Goal: Information Seeking & Learning: Learn about a topic

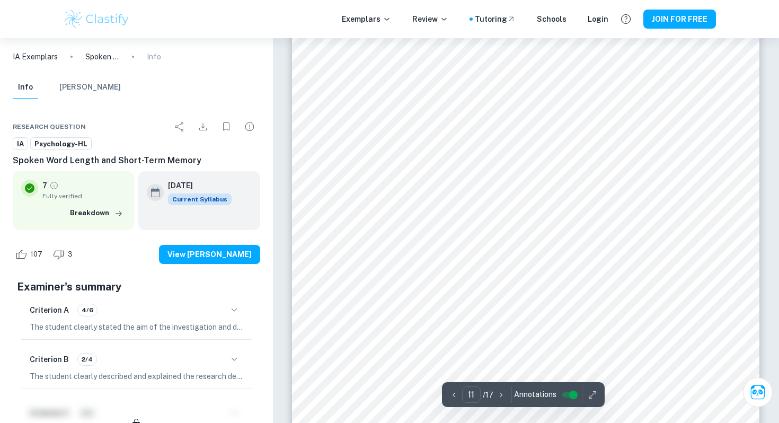
scroll to position [33, 0]
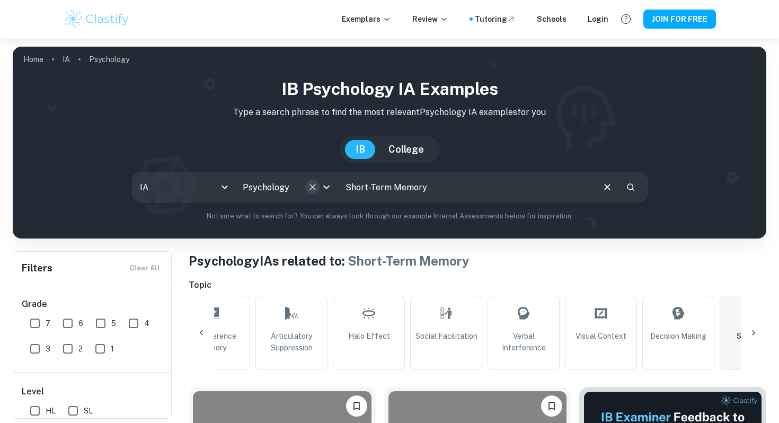
click at [317, 187] on icon "Clear" at bounding box center [312, 187] width 11 height 11
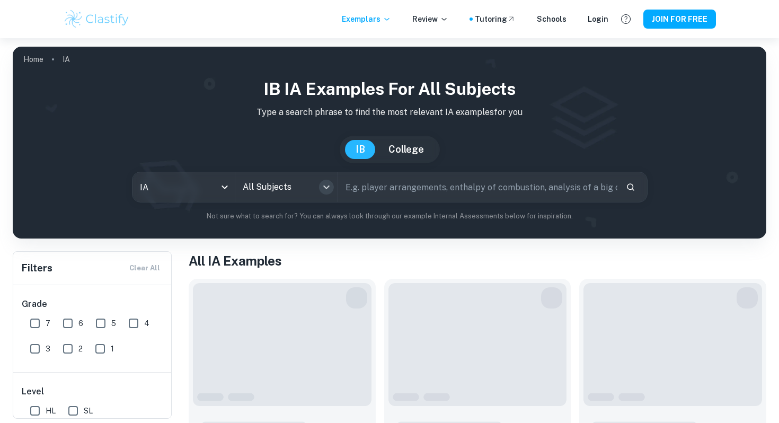
click at [323, 186] on icon "Open" at bounding box center [326, 187] width 6 height 4
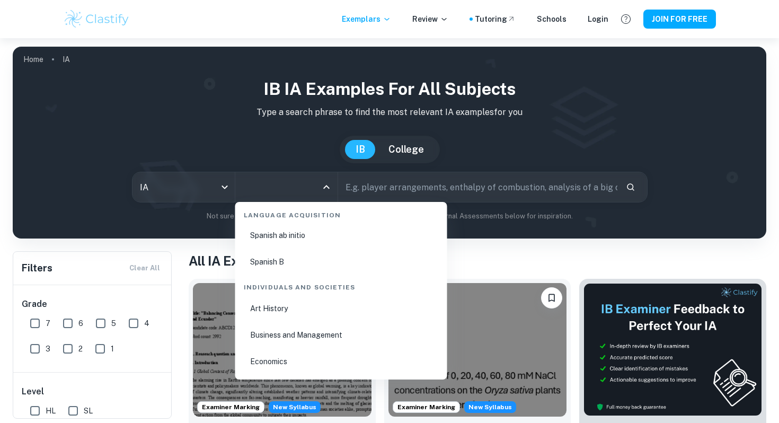
scroll to position [1209, 0]
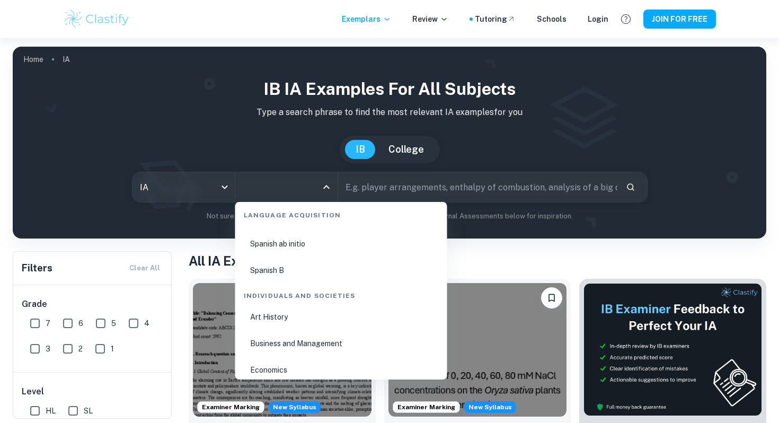
click at [284, 347] on li "Business and Management" at bounding box center [340, 343] width 203 height 24
type input "Business and Management"
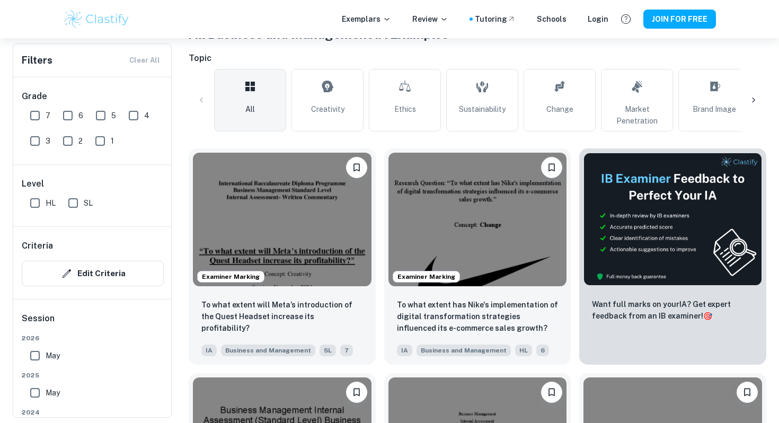
scroll to position [225, 0]
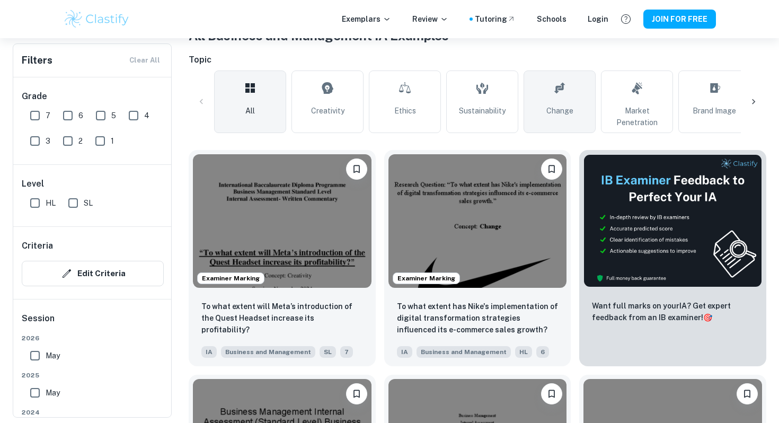
click at [542, 116] on link "Change" at bounding box center [559, 101] width 72 height 62
type input "Change"
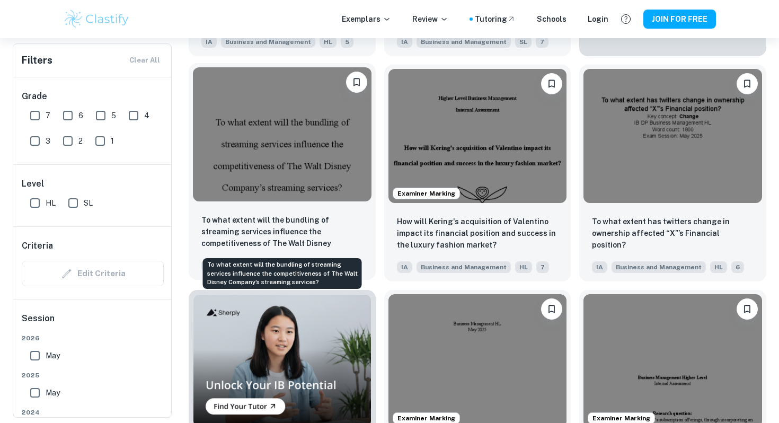
scroll to position [540, 0]
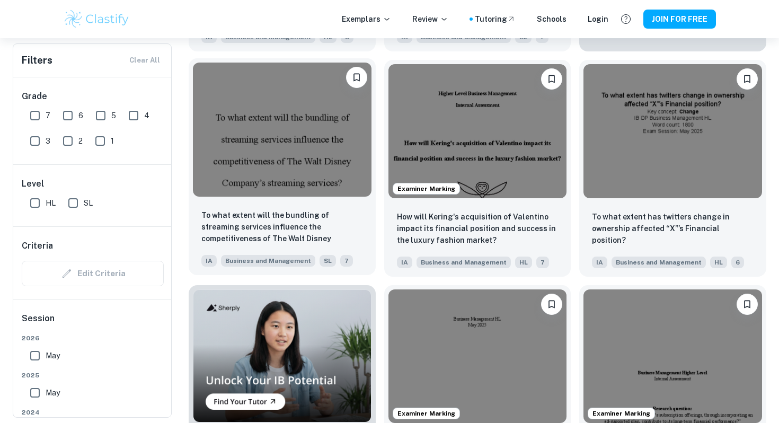
click at [282, 198] on div at bounding box center [282, 129] width 187 height 142
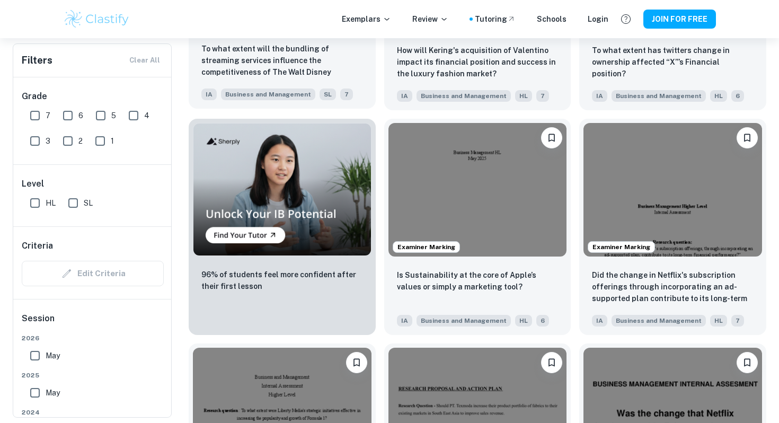
scroll to position [708, 0]
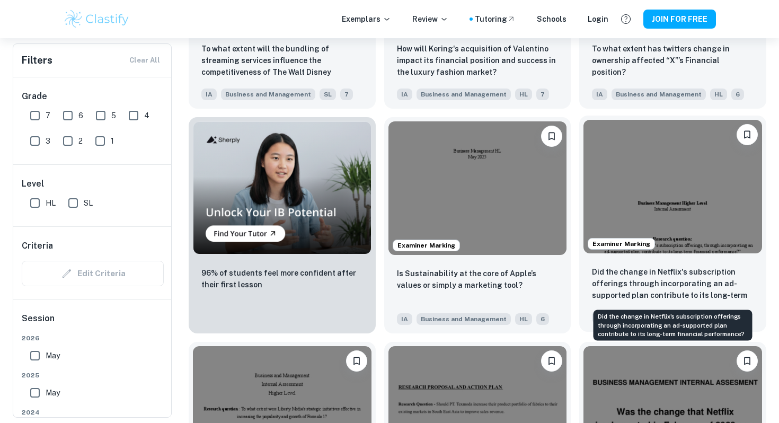
click at [676, 301] on p "Did the change in Netflix's subscription offerings through incorporating an ad-…" at bounding box center [673, 284] width 162 height 36
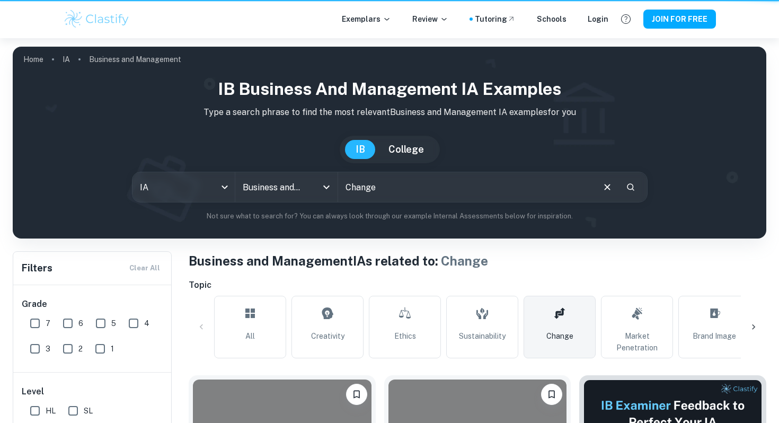
scroll to position [708, 0]
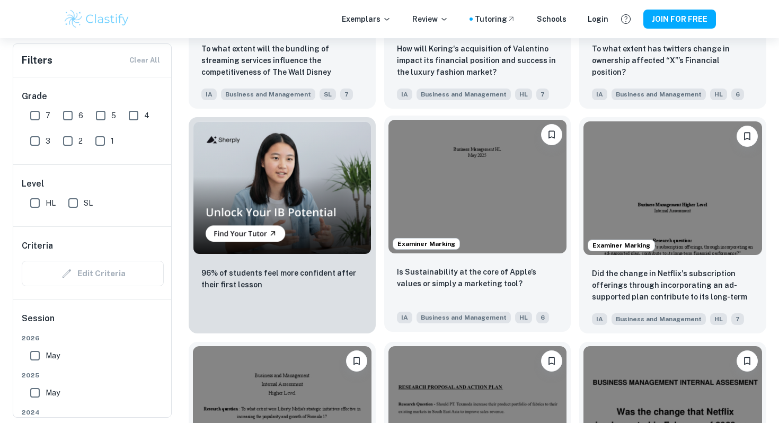
click at [507, 184] on img at bounding box center [477, 186] width 178 height 133
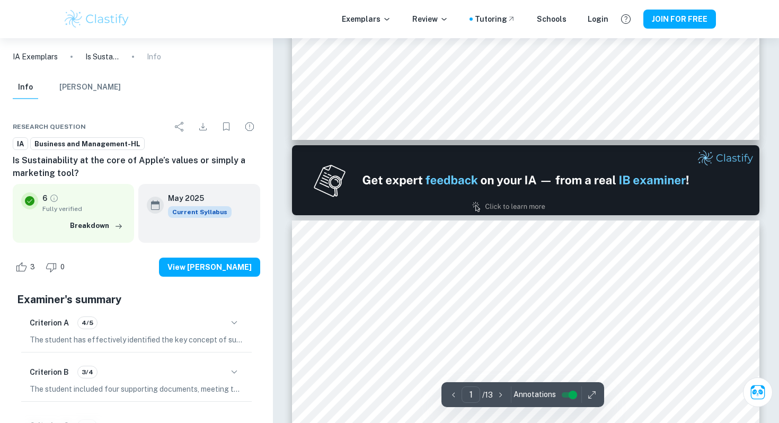
type input "2"
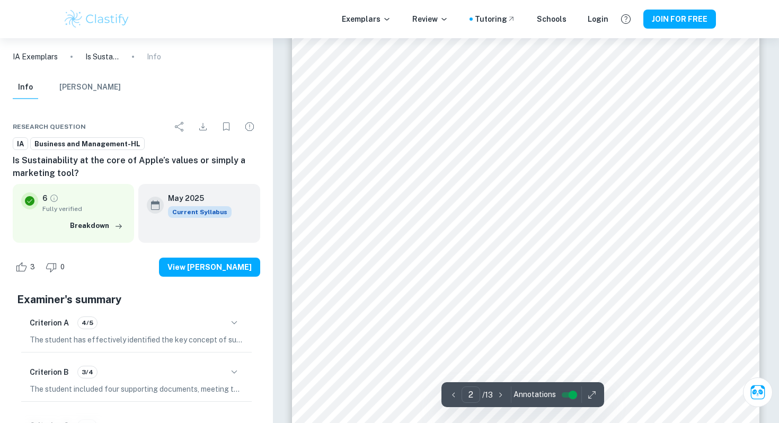
scroll to position [852, 0]
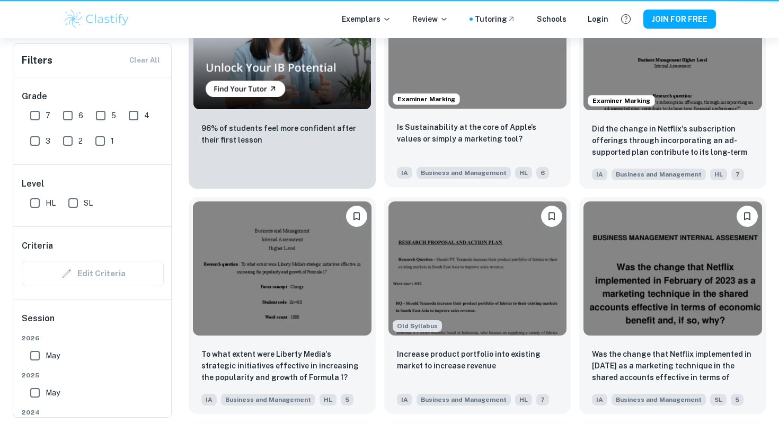
scroll to position [708, 0]
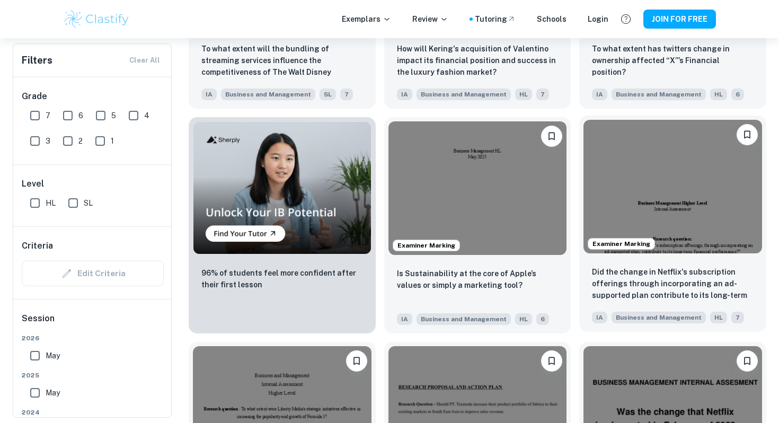
click at [731, 258] on div "Did the change in Netflix's subscription offerings through incorporating an ad-…" at bounding box center [672, 294] width 187 height 74
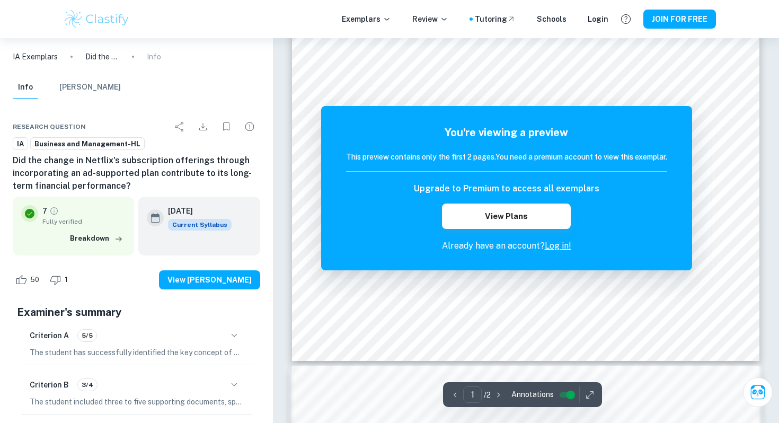
scroll to position [229, 0]
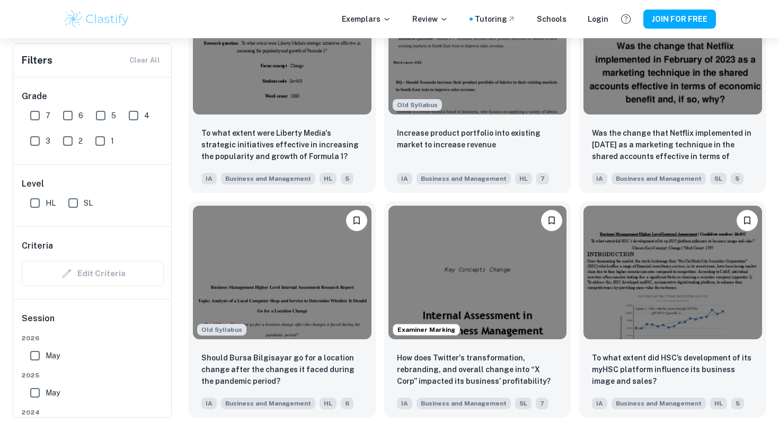
scroll to position [1068, 0]
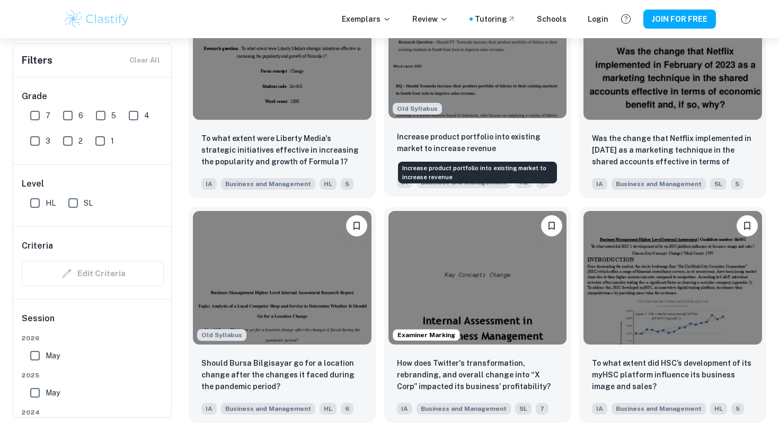
click at [479, 132] on p "Increase product portfolio into existing market to increase revenue" at bounding box center [478, 142] width 162 height 23
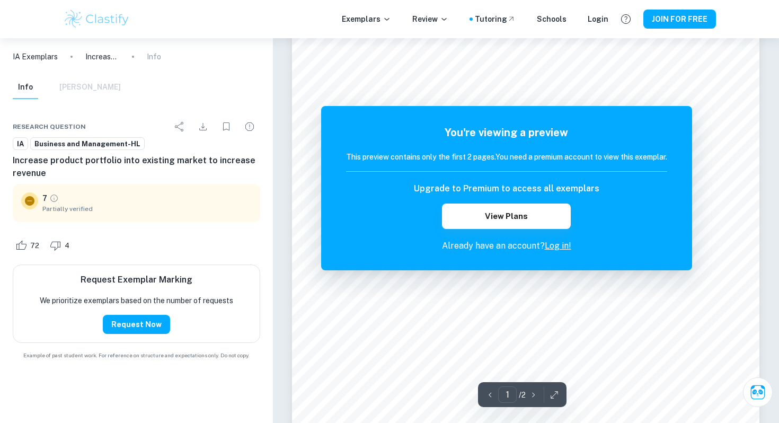
scroll to position [74, 0]
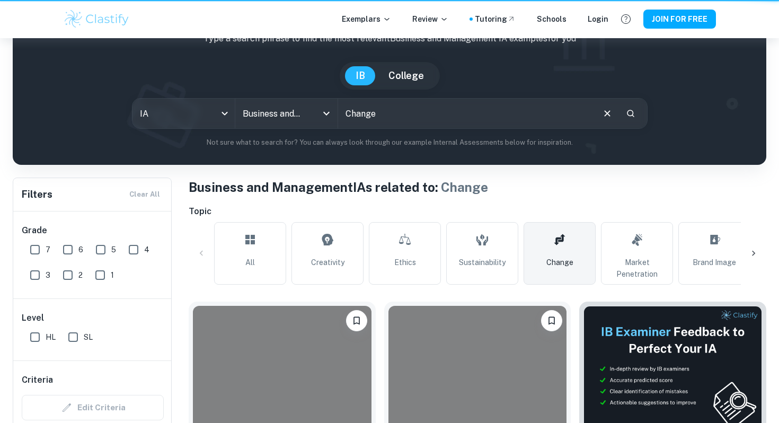
scroll to position [1068, 0]
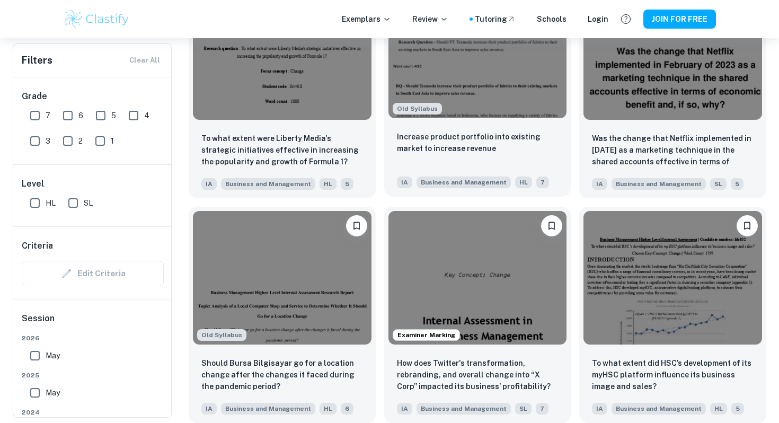
click at [506, 168] on div "Increase product portfolio into existing market to increase revenue IA Business…" at bounding box center [477, 159] width 187 height 74
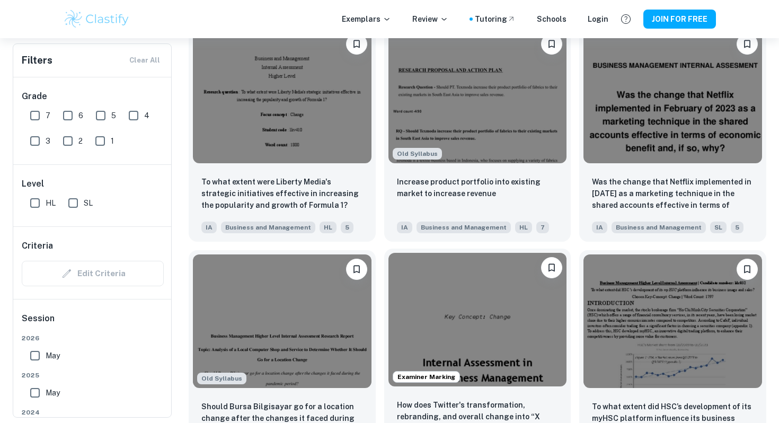
scroll to position [1023, 0]
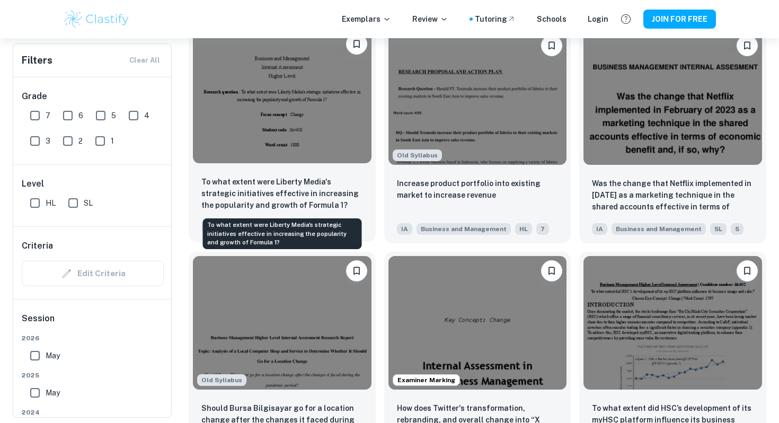
click at [311, 201] on p "To what extent were Liberty Media's strategic initiatives effective in increasi…" at bounding box center [282, 193] width 162 height 35
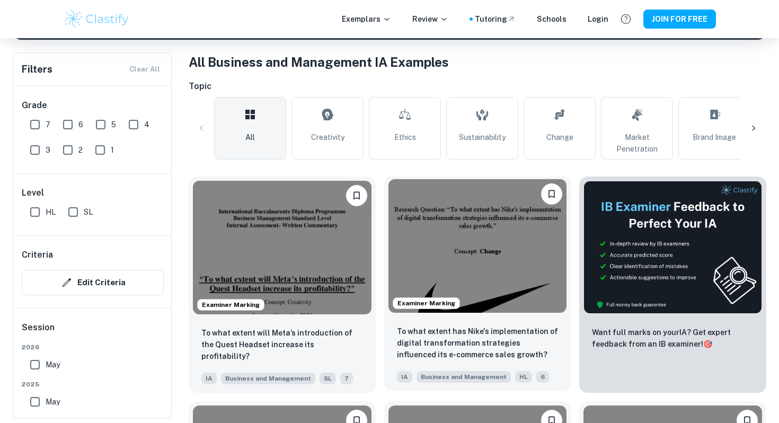
scroll to position [198, 0]
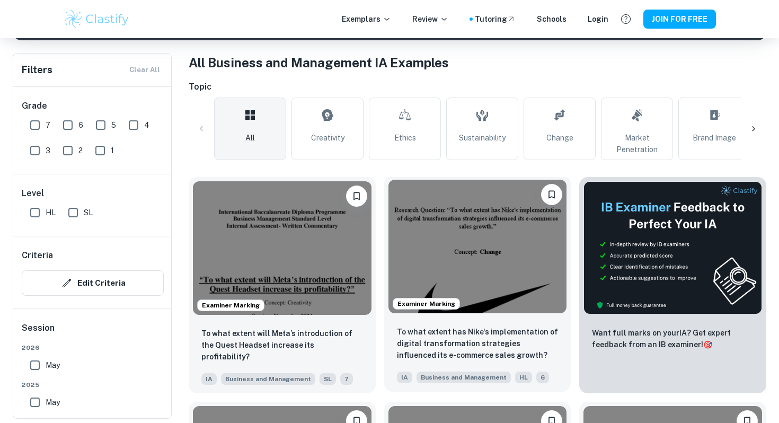
click at [481, 277] on img at bounding box center [477, 246] width 178 height 133
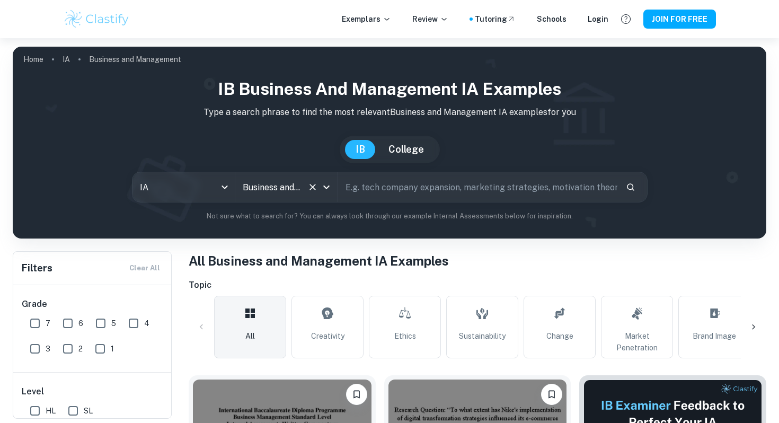
click at [274, 192] on input "Business and Management" at bounding box center [271, 187] width 63 height 20
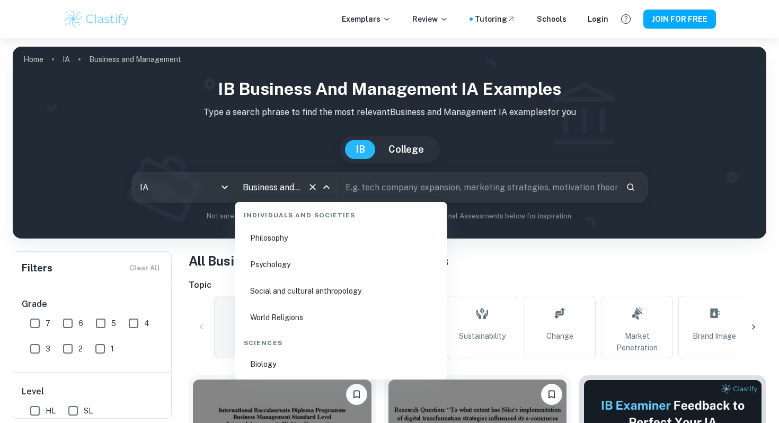
scroll to position [1512, 0]
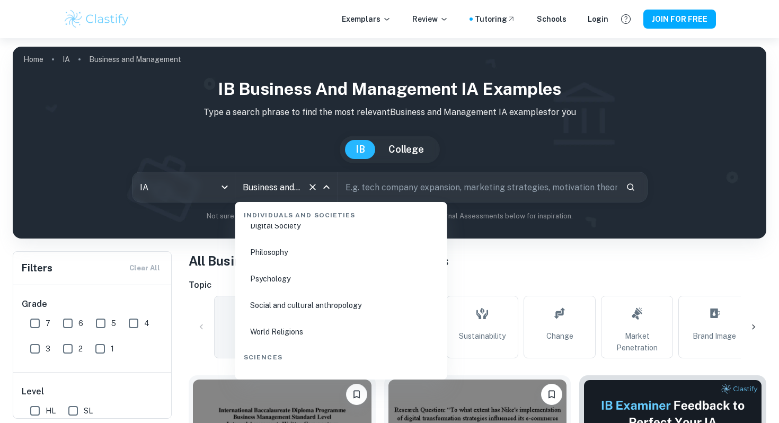
click at [297, 276] on li "Psychology" at bounding box center [340, 278] width 203 height 24
type input "Psychology"
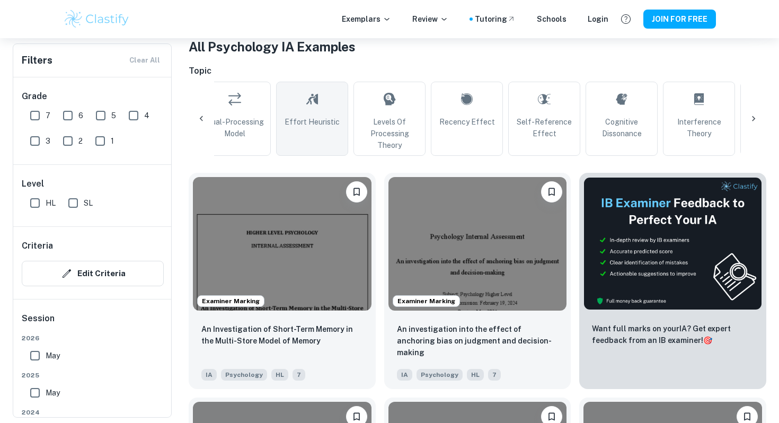
scroll to position [0, 351]
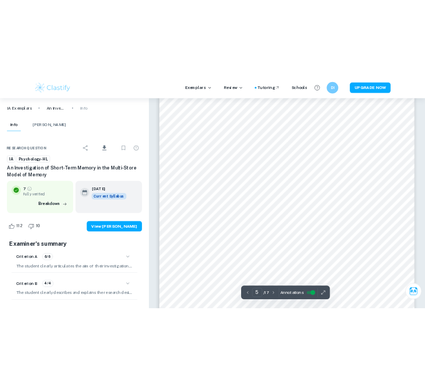
scroll to position [2768, 0]
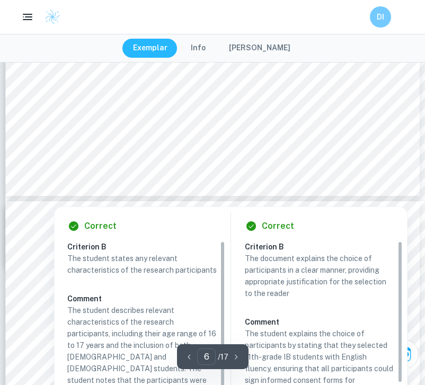
type input "5"
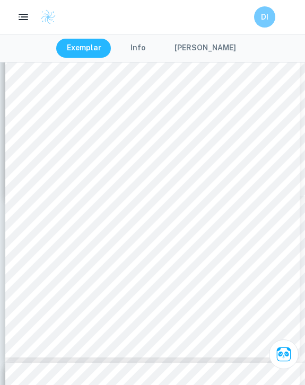
scroll to position [2170, 0]
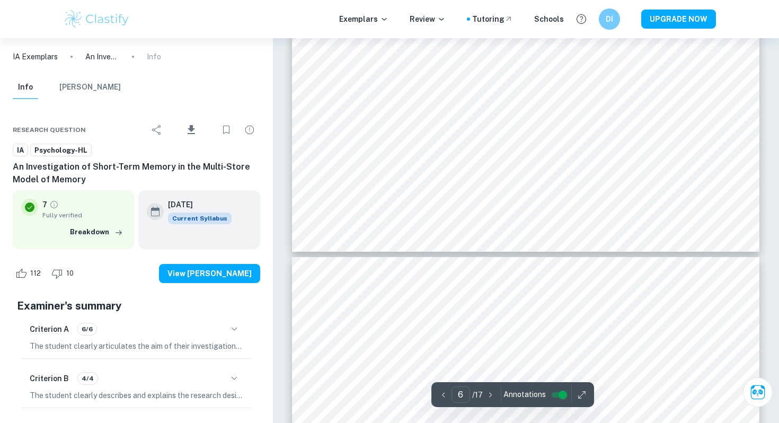
scroll to position [3648, 0]
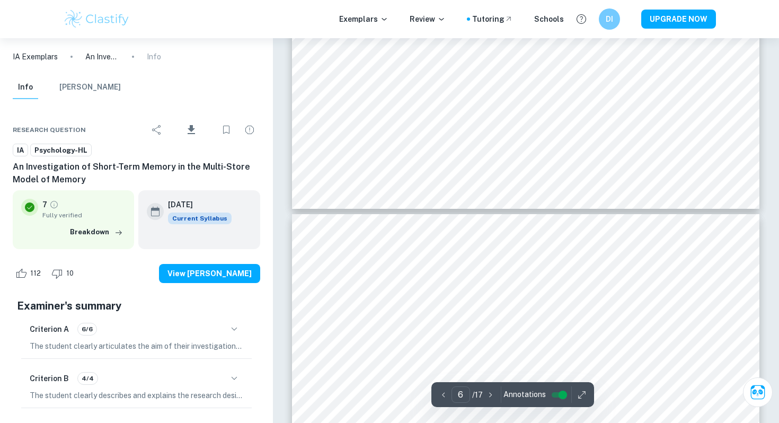
type input "7"
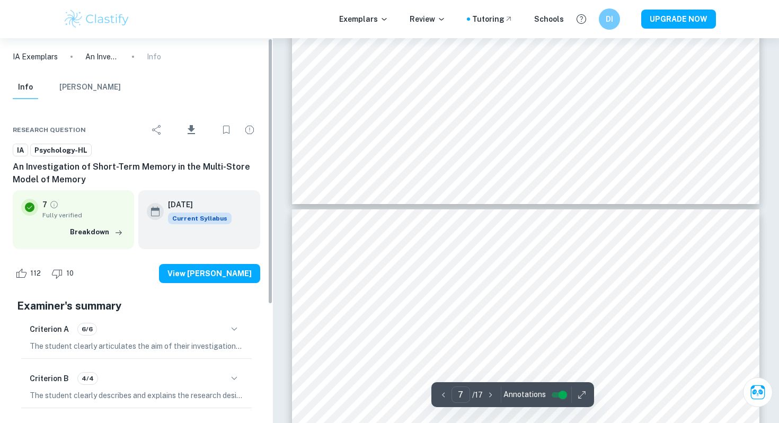
click at [224, 126] on icon "Bookmark" at bounding box center [226, 129] width 13 height 13
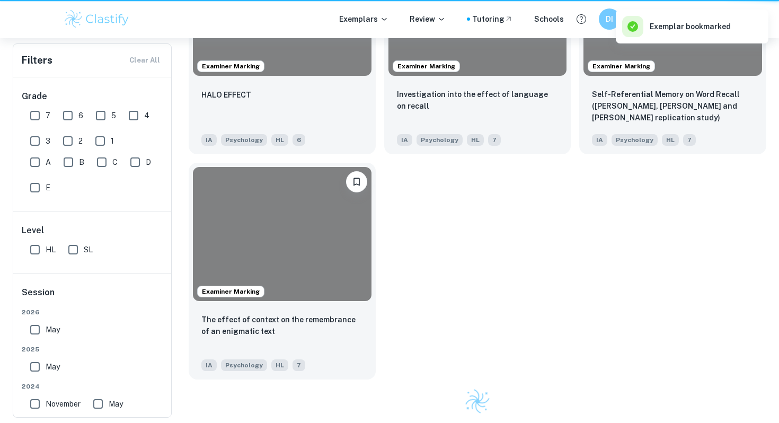
scroll to position [214, 0]
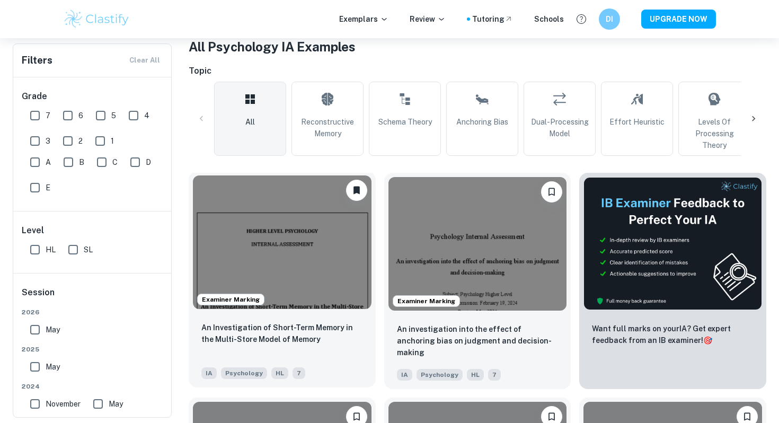
click at [229, 312] on div "Examiner Marking" at bounding box center [282, 242] width 187 height 142
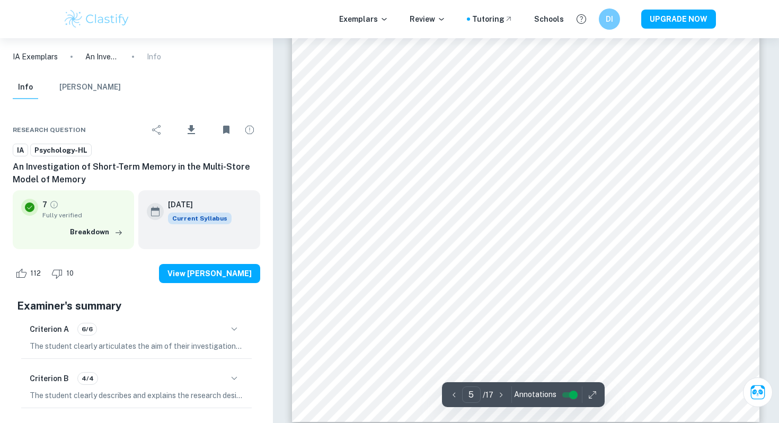
type input "6"
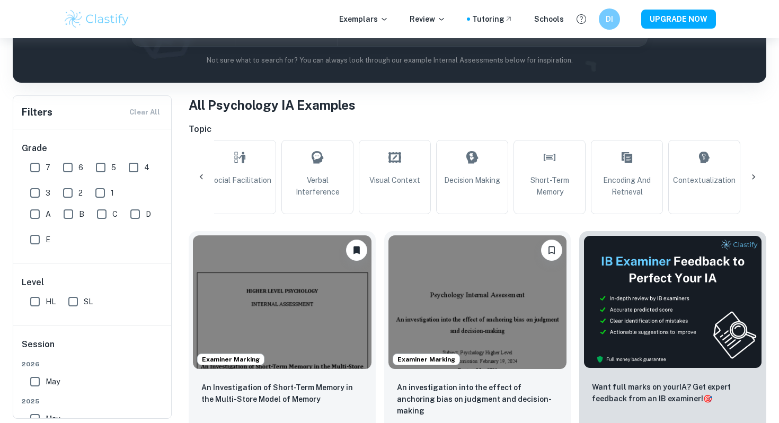
scroll to position [0, 1092]
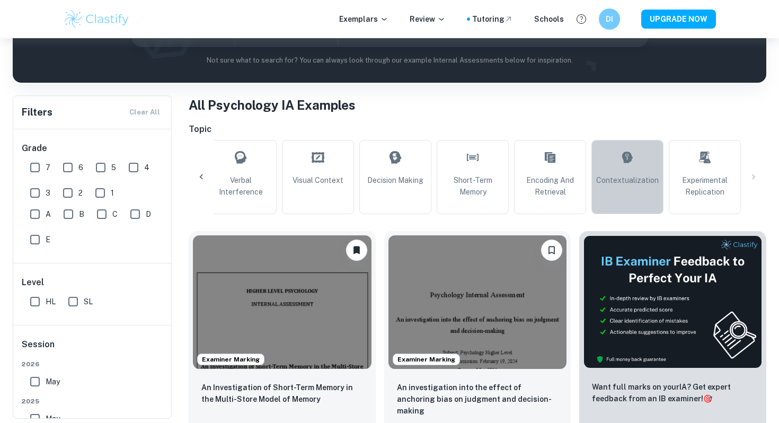
click at [304, 182] on span "Contextualization" at bounding box center [627, 180] width 62 height 12
type input "Contextualization"
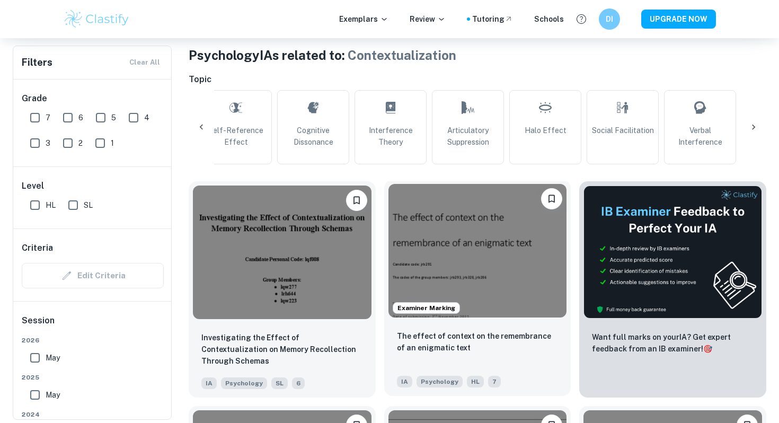
scroll to position [233, 0]
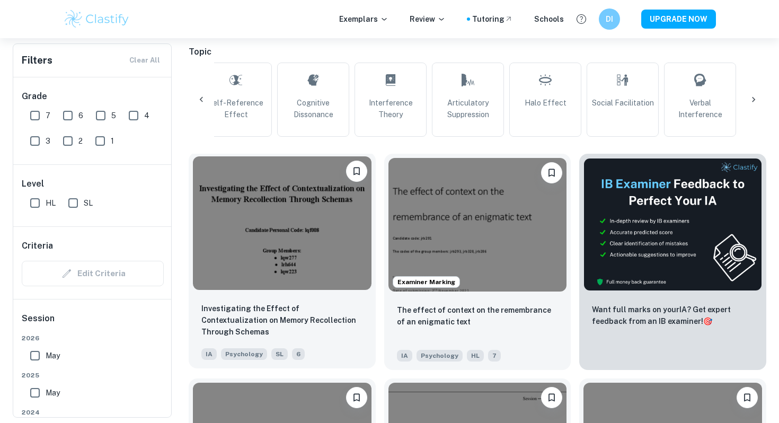
click at [298, 305] on p "Investigating the Effect of Contextualization on Memory Recollection Through Sc…" at bounding box center [282, 319] width 162 height 35
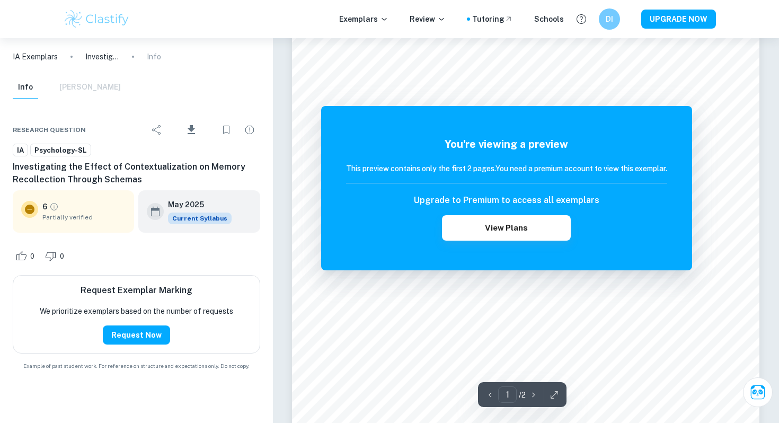
scroll to position [189, 0]
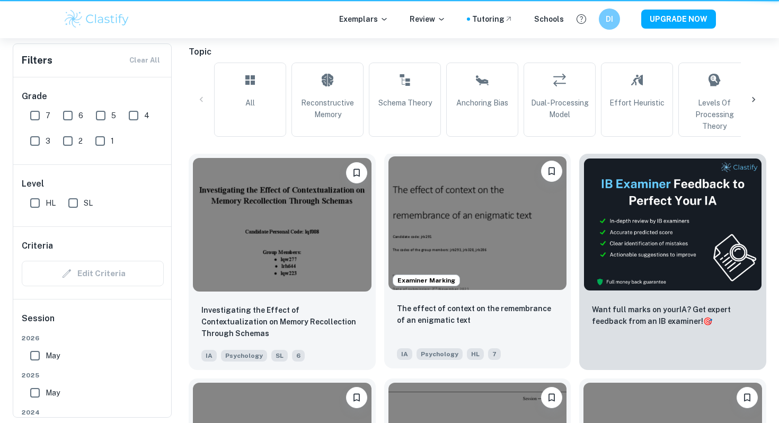
scroll to position [0, 964]
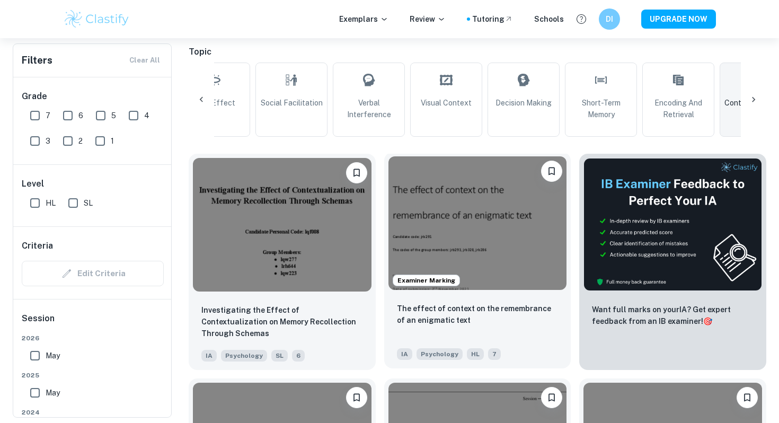
click at [304, 284] on span "Examiner Marking" at bounding box center [426, 280] width 66 height 10
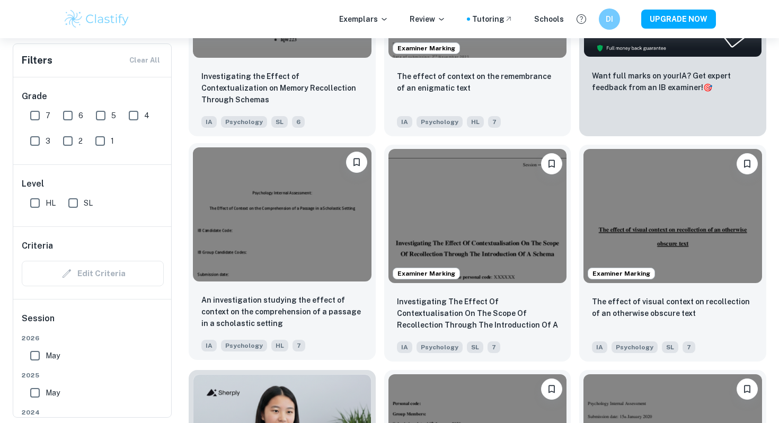
scroll to position [468, 0]
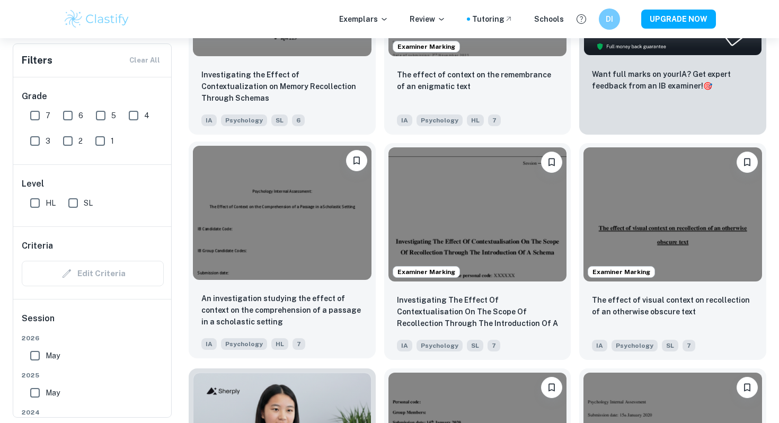
click at [304, 289] on div "An investigation studying the effect of context on the comprehension of a passa…" at bounding box center [282, 321] width 187 height 74
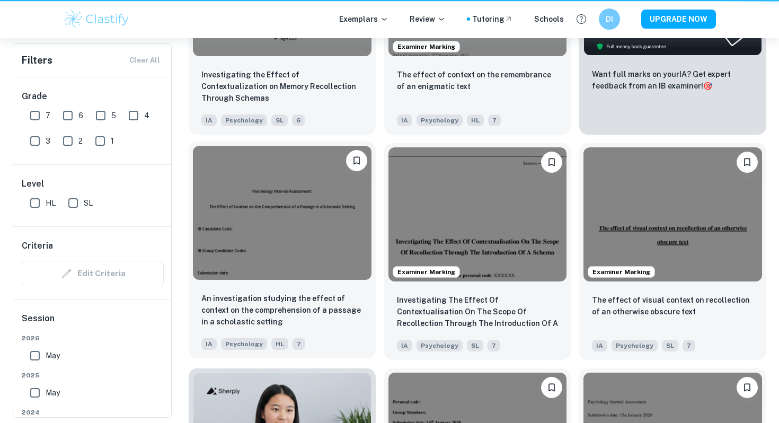
scroll to position [0, 964]
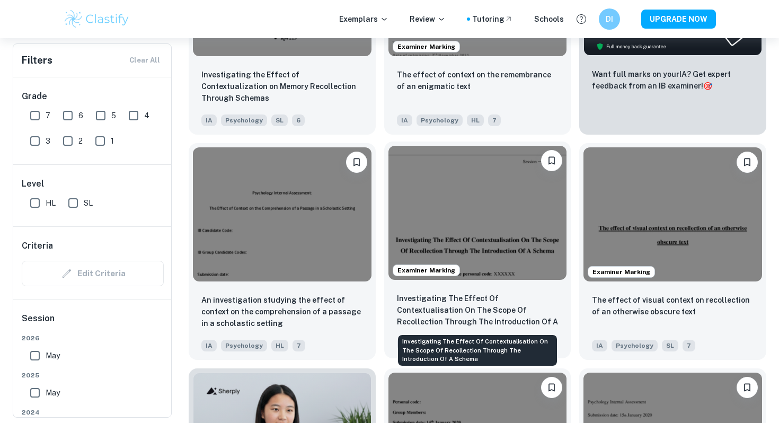
click at [304, 306] on p "Investigating The Effect Of Contextualisation On The Scope Of Recollection Thro…" at bounding box center [478, 310] width 162 height 36
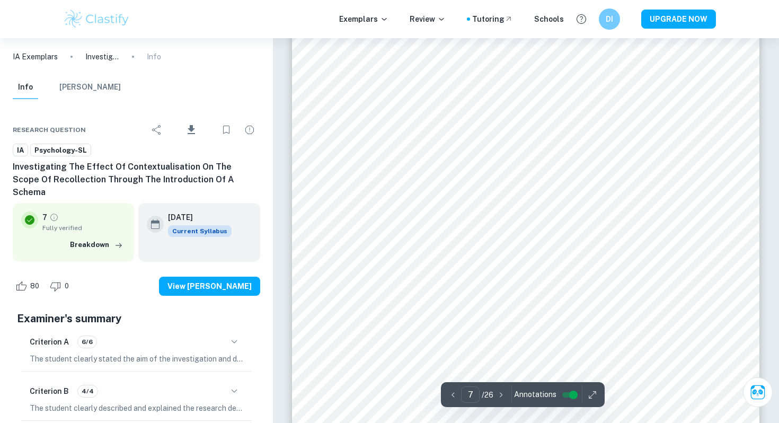
scroll to position [4201, 0]
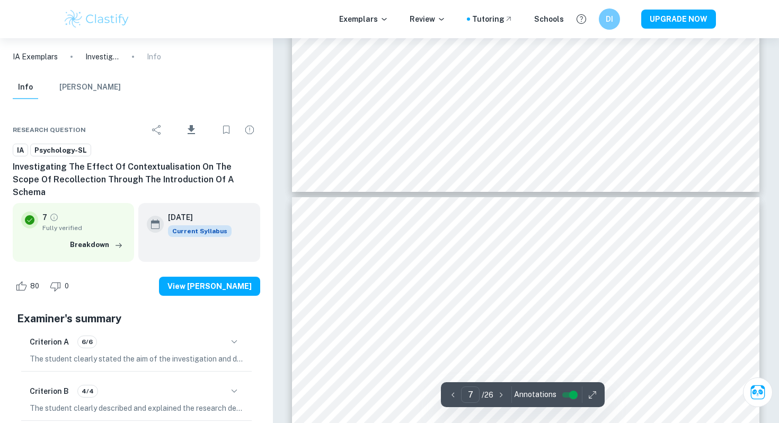
type input "8"
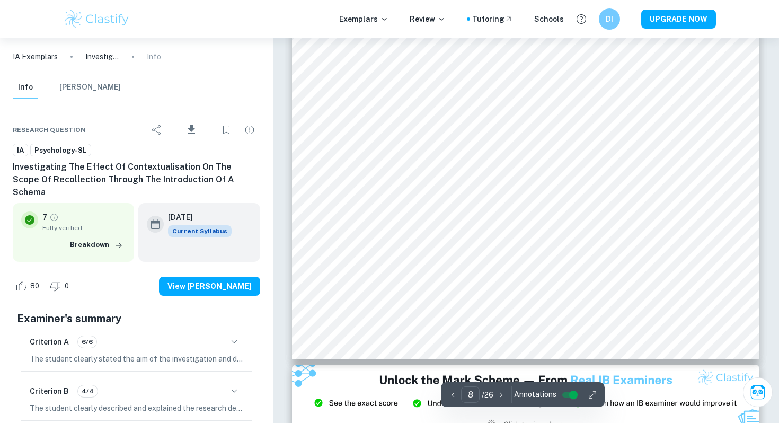
scroll to position [5180, 0]
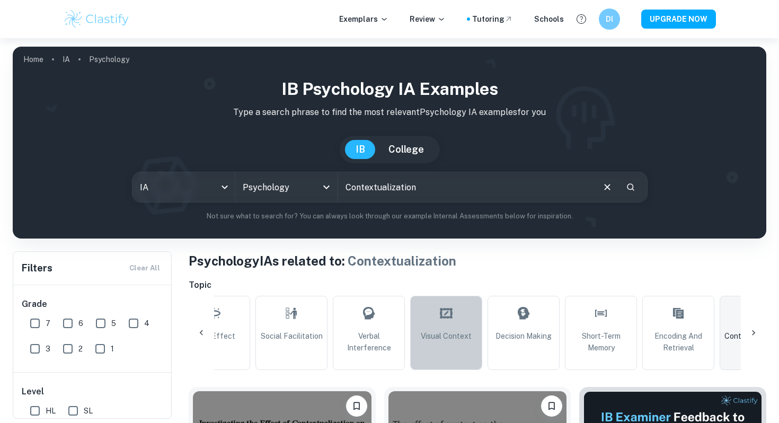
click at [304, 342] on link "Visual Context" at bounding box center [446, 333] width 72 height 74
type input "Visual Context"
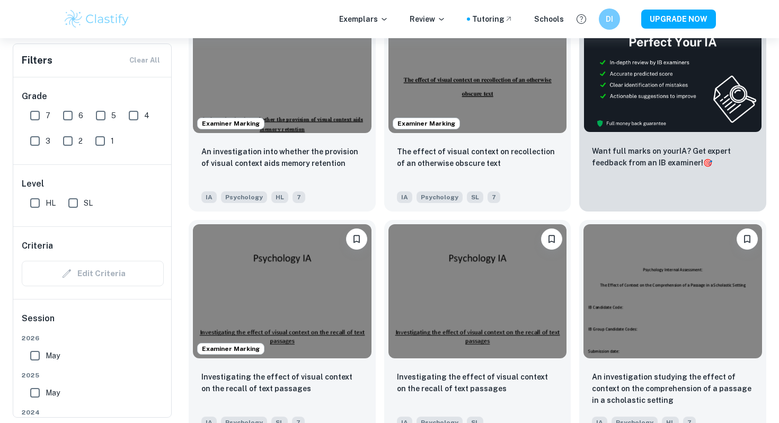
scroll to position [390, 0]
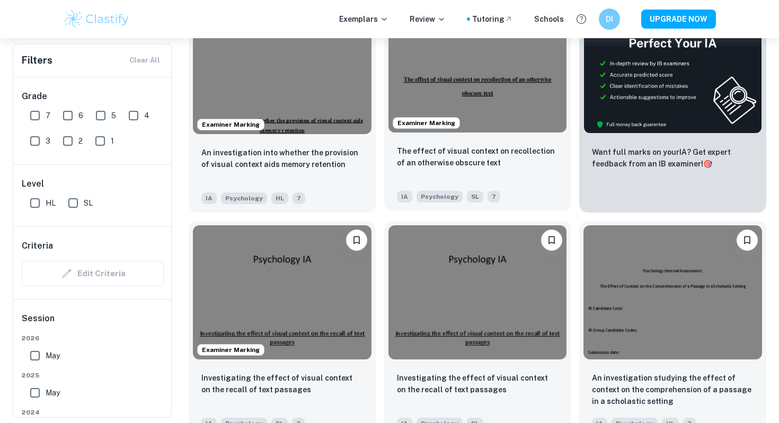
click at [304, 160] on p "The effect of visual context on recollection of an otherwise obscure text" at bounding box center [478, 156] width 162 height 23
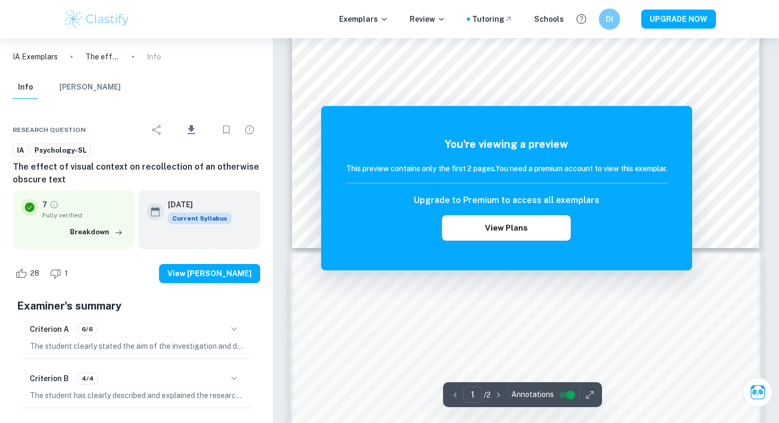
scroll to position [490, 0]
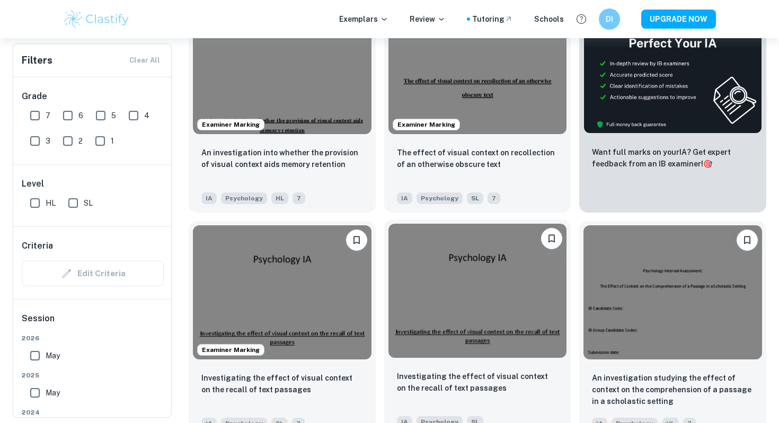
scroll to position [0, 655]
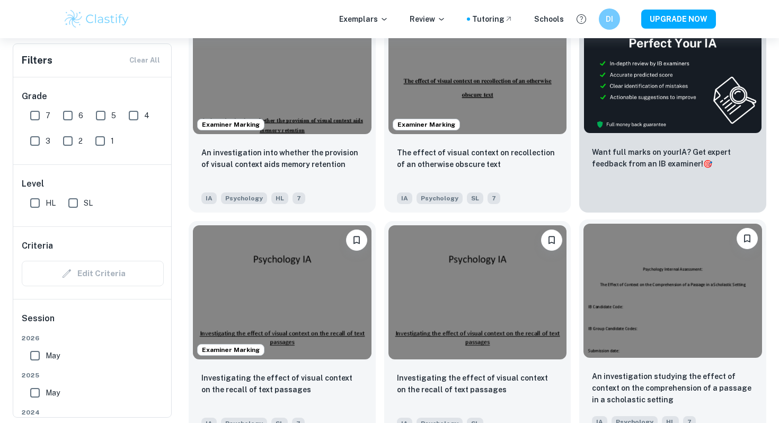
click at [304, 346] on img at bounding box center [672, 290] width 178 height 133
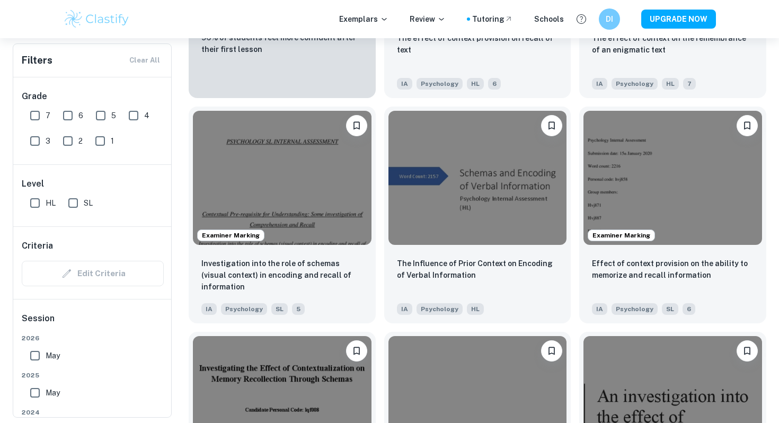
scroll to position [972, 0]
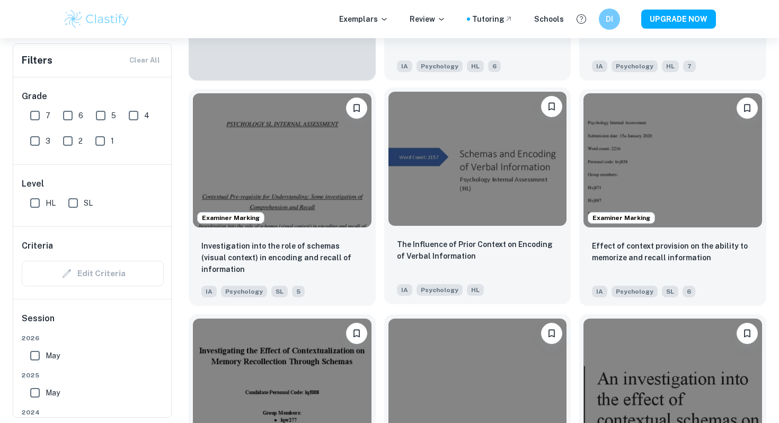
click at [304, 260] on p "The Influence of Prior Context on Encoding of Verbal Information" at bounding box center [478, 249] width 162 height 23
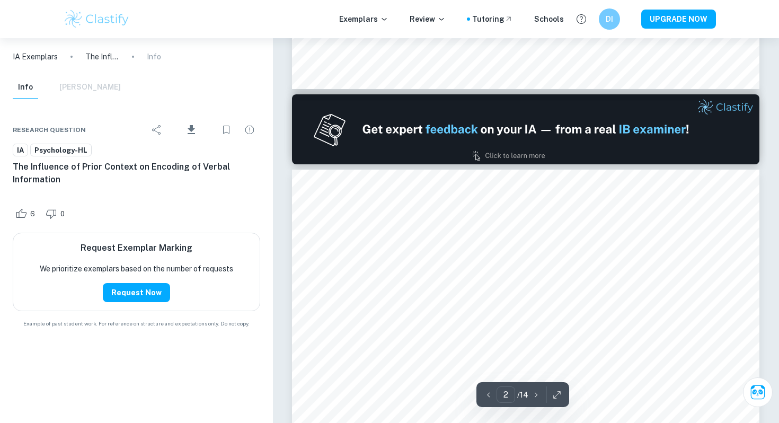
type input "1"
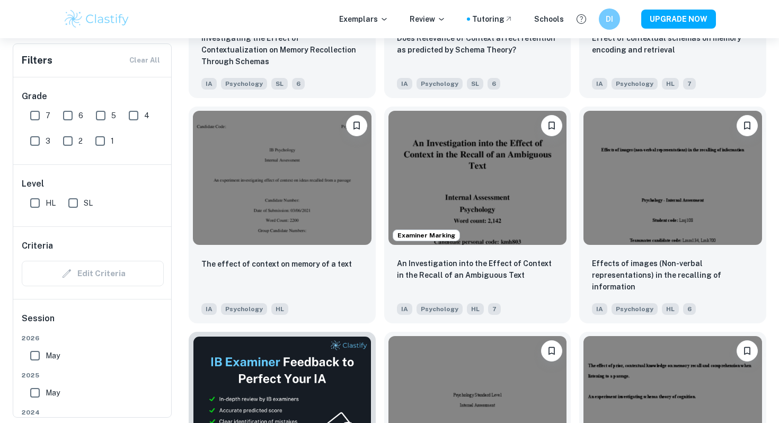
scroll to position [1404, 0]
click at [304, 263] on p "An Investigation into the Effect of Context in the Recall of an Ambiguous Text" at bounding box center [478, 267] width 162 height 23
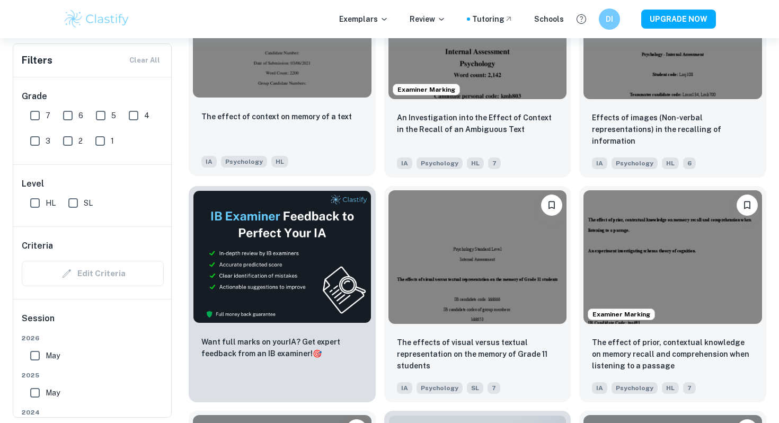
scroll to position [1550, 0]
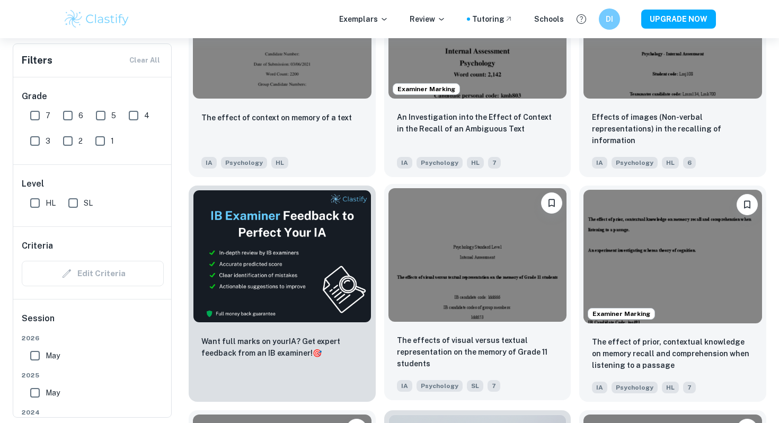
click at [304, 372] on div "The effects of visual versus textual representation on the memory of Grade 11 s…" at bounding box center [477, 363] width 187 height 74
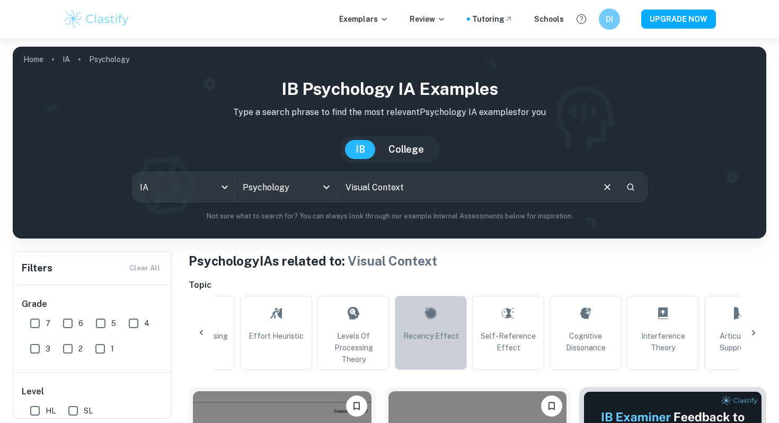
click at [304, 352] on link "Recency Effect" at bounding box center [431, 333] width 72 height 74
type input "Recency Effect"
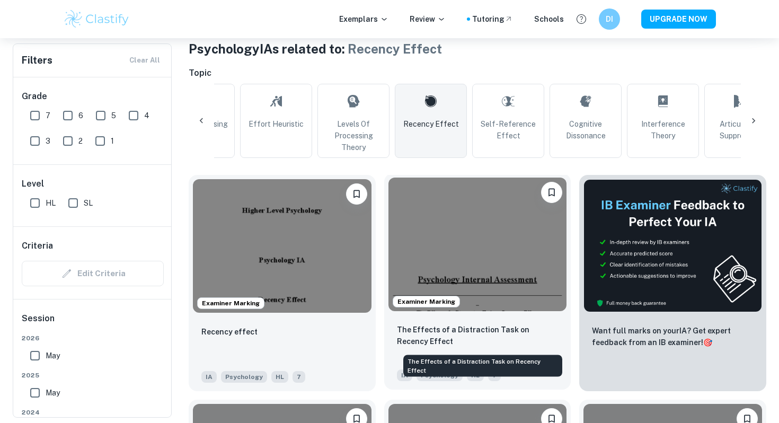
click at [304, 346] on p "The Effects of a Distraction Task on Recency Effect" at bounding box center [478, 335] width 162 height 23
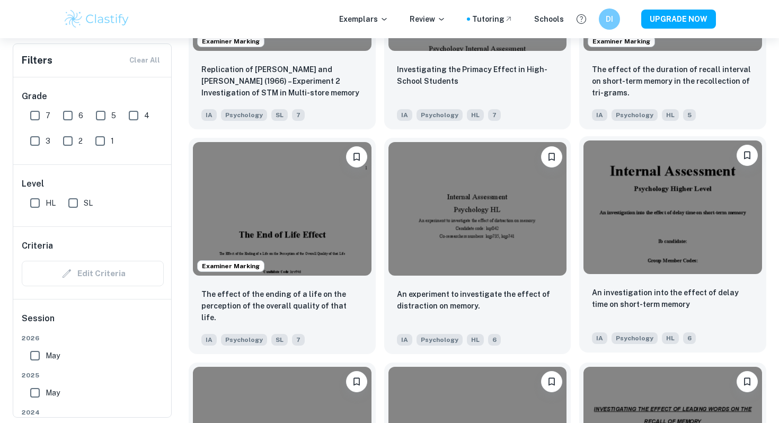
click at [304, 325] on div "An investigation into the effect of delay time on short-term memory IA Psycholo…" at bounding box center [672, 315] width 187 height 74
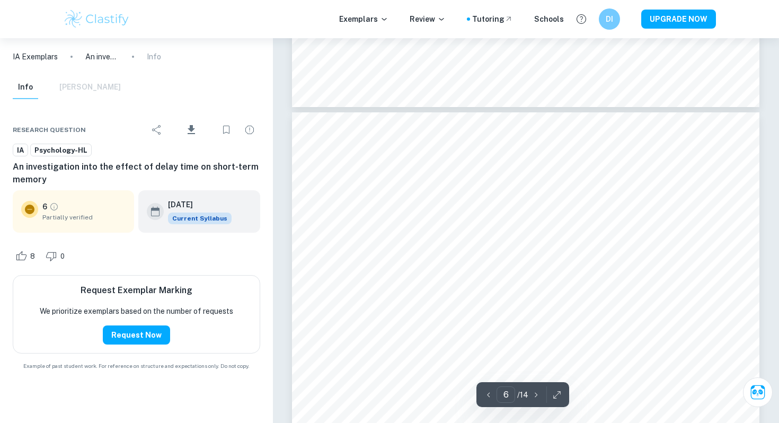
type input "5"
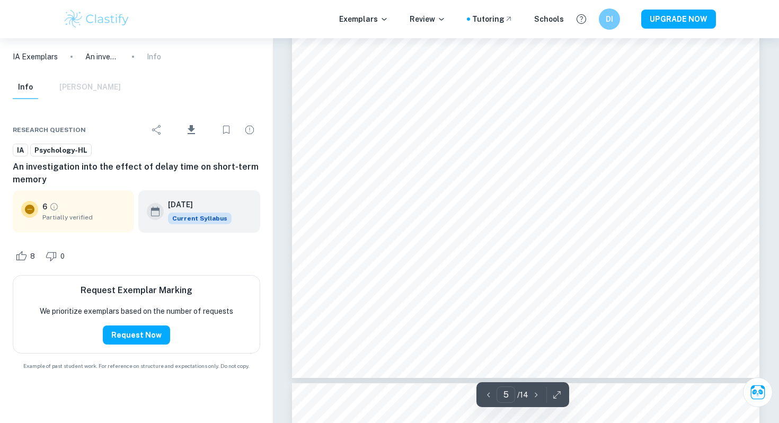
scroll to position [2857, 0]
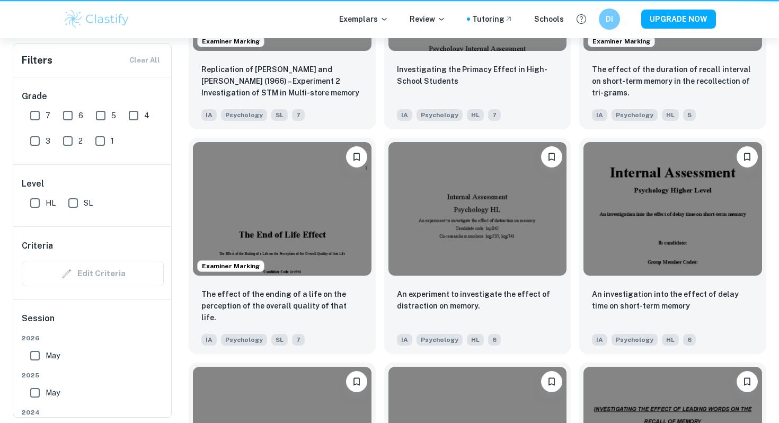
scroll to position [0, 36]
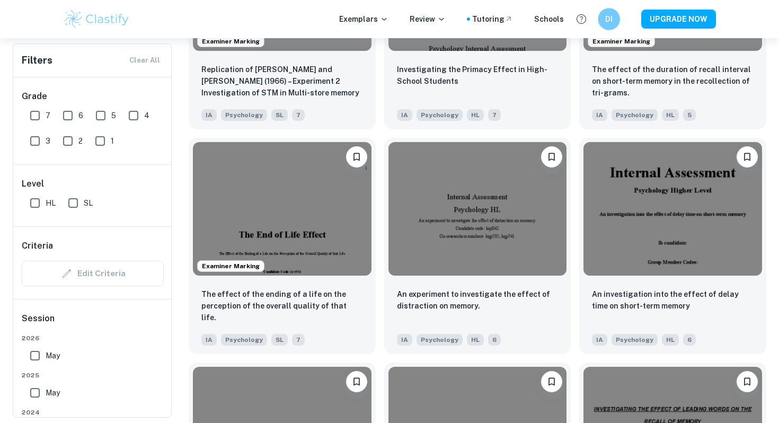
click at [304, 10] on div "DI" at bounding box center [619, 19] width 44 height 22
click at [304, 14] on h6 "DI" at bounding box center [608, 19] width 13 height 12
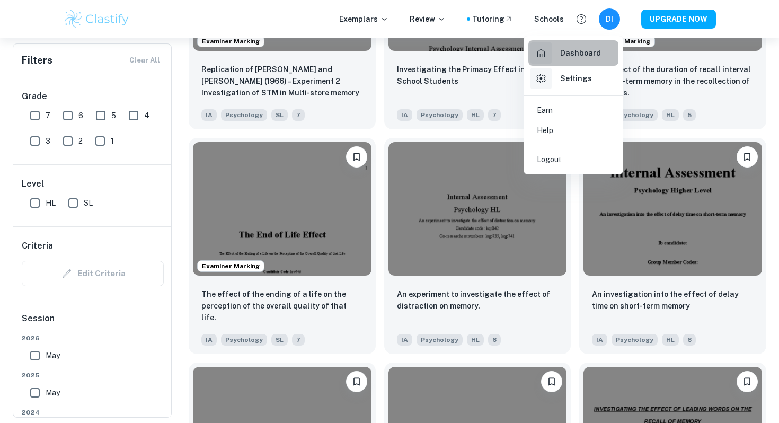
click at [304, 53] on h6 "Dashboard" at bounding box center [580, 53] width 41 height 12
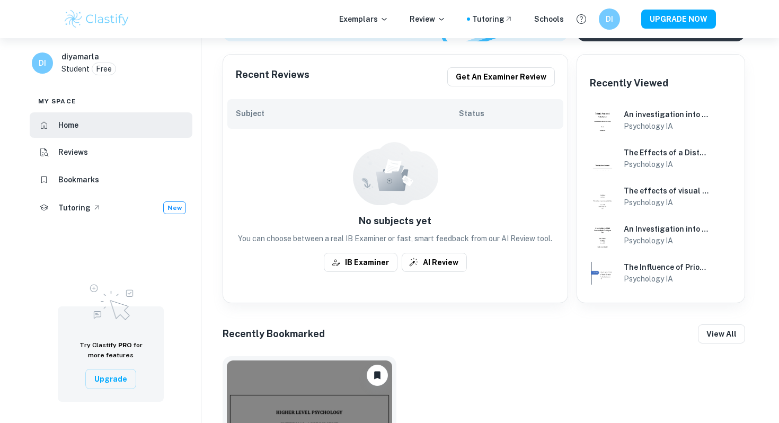
scroll to position [219, 0]
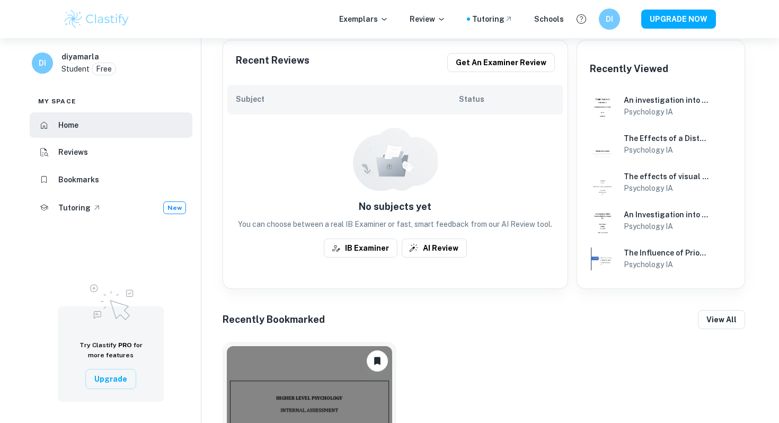
click at [73, 178] on h6 "Bookmarks" at bounding box center [78, 180] width 41 height 12
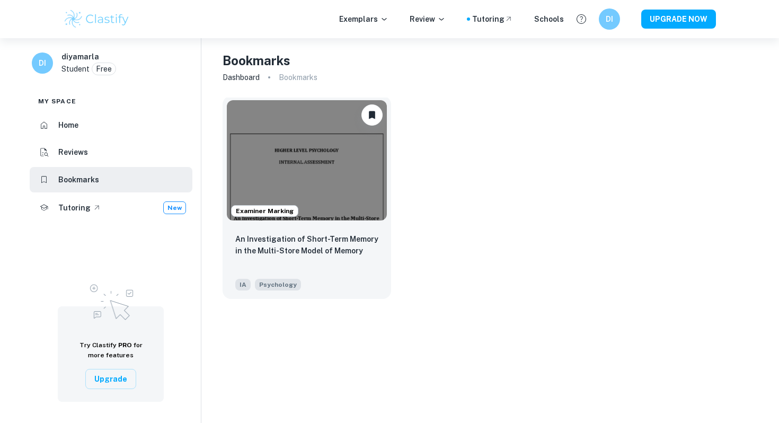
click at [304, 193] on img at bounding box center [307, 160] width 160 height 120
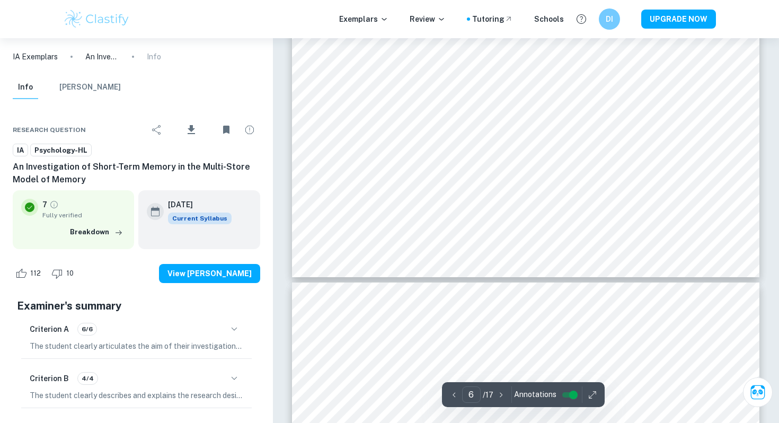
type input "7"
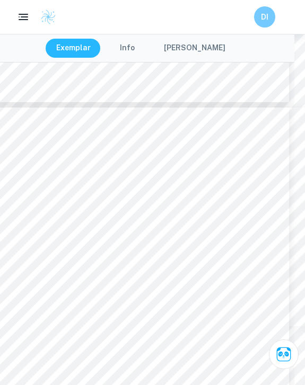
scroll to position [2812, 11]
